Goal: Transaction & Acquisition: Obtain resource

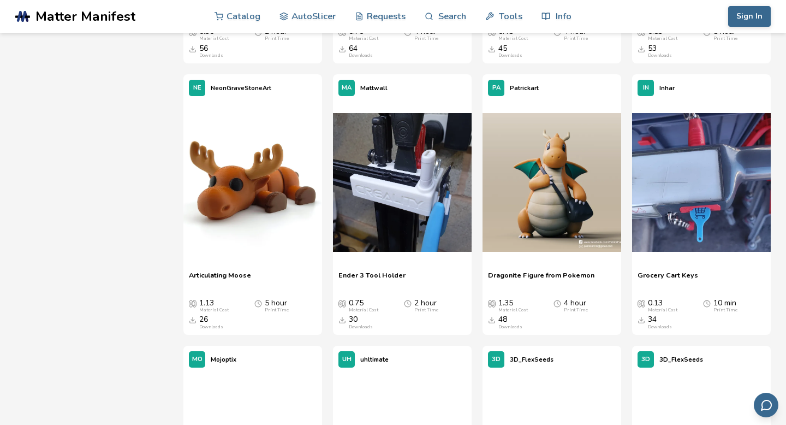
scroll to position [1462, 0]
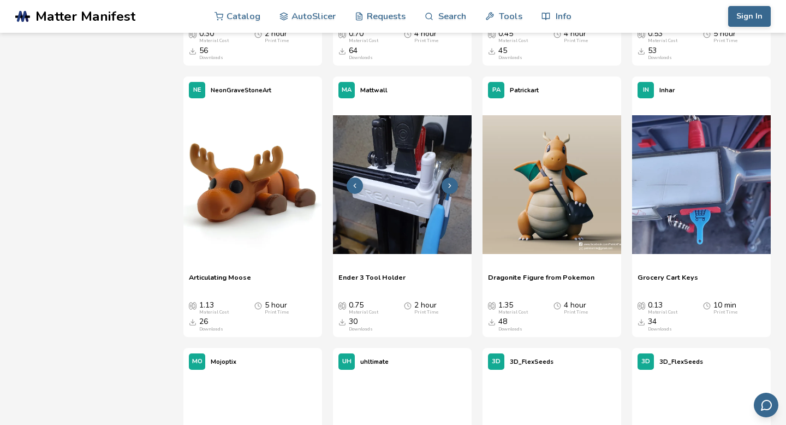
click at [392, 231] on img at bounding box center [402, 184] width 139 height 139
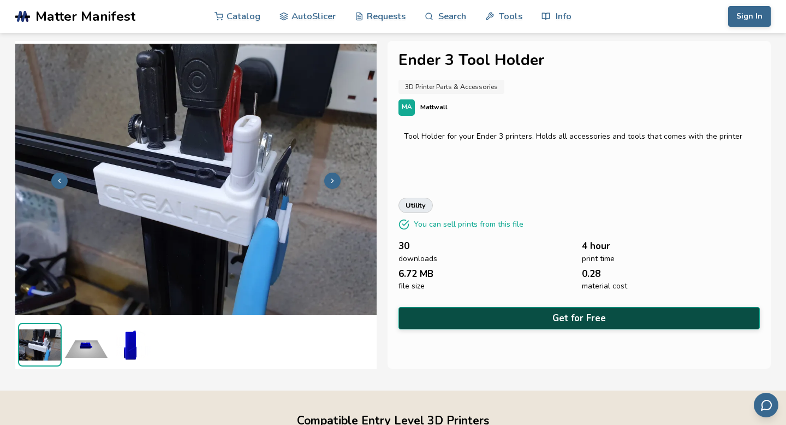
click at [592, 317] on button "Get for Free" at bounding box center [579, 318] width 361 height 22
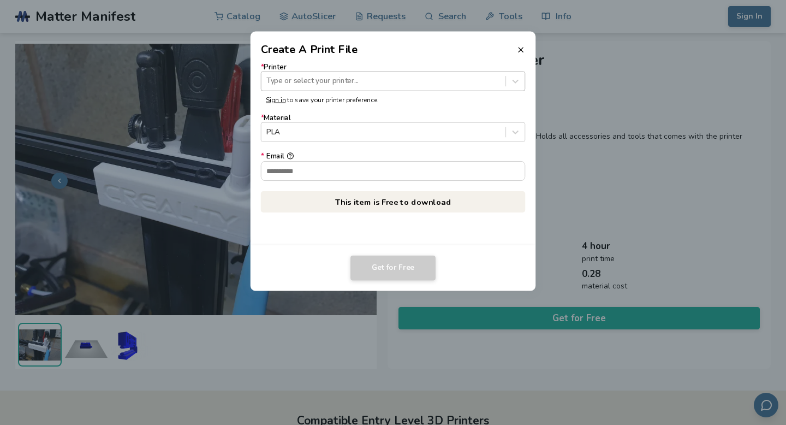
click at [466, 82] on div at bounding box center [383, 81] width 234 height 10
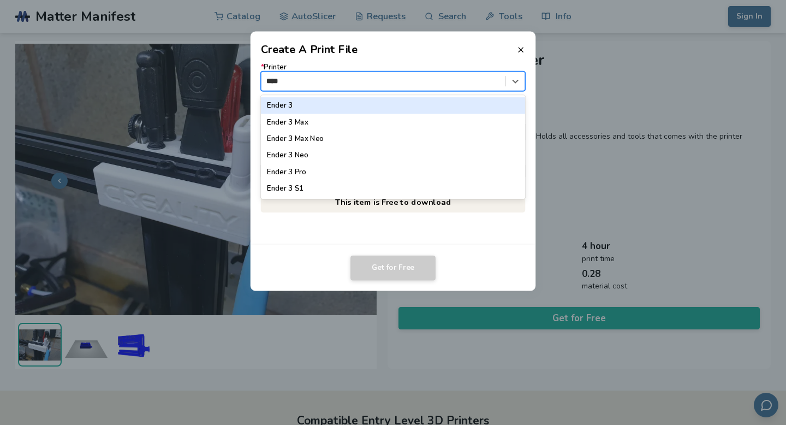
type input "*****"
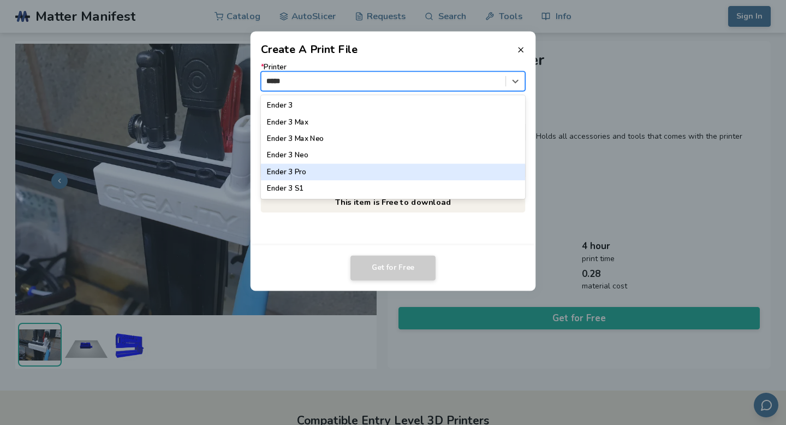
click at [315, 172] on div "Ender 3 Pro" at bounding box center [393, 172] width 265 height 16
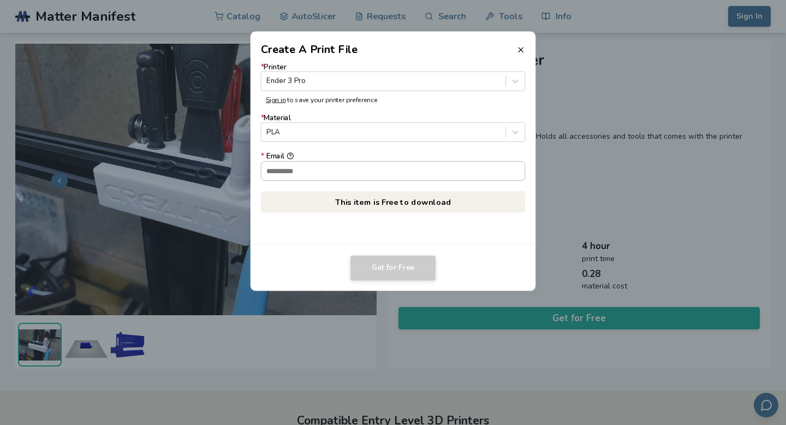
click at [324, 170] on input "* Email" at bounding box center [394, 170] width 264 height 19
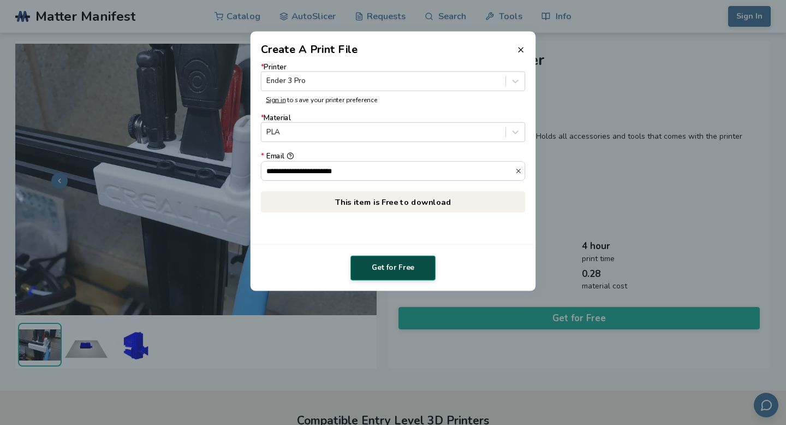
type input "**********"
click at [387, 270] on button "Get for Free" at bounding box center [393, 268] width 85 height 25
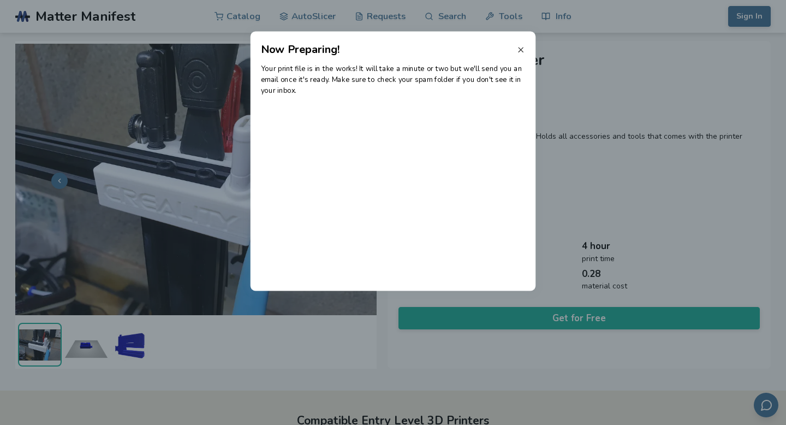
click at [519, 50] on icon at bounding box center [520, 49] width 9 height 9
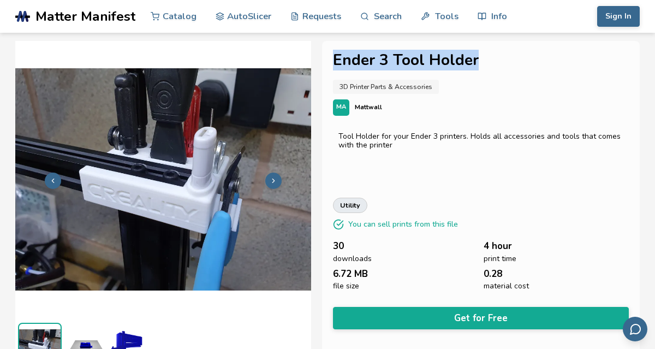
drag, startPoint x: 335, startPoint y: 60, endPoint x: 516, endPoint y: 64, distance: 180.8
click at [516, 64] on h1 "Ender 3 Tool Holder" at bounding box center [481, 60] width 296 height 17
copy h1 "Ender 3 Tool Holder"
